Goal: Navigation & Orientation: Find specific page/section

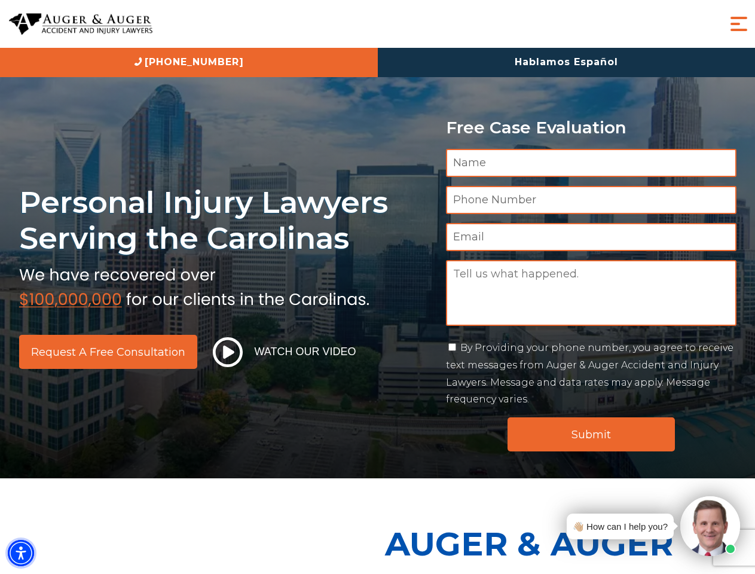
click at [21, 553] on img "Accessibility Menu" at bounding box center [21, 552] width 26 height 26
